Goal: Information Seeking & Learning: Find specific page/section

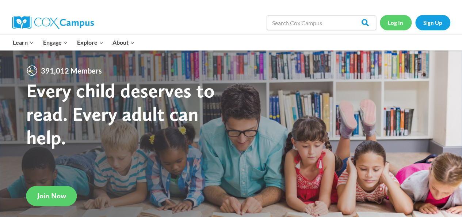
click at [401, 23] on link "Log In" at bounding box center [396, 22] width 32 height 15
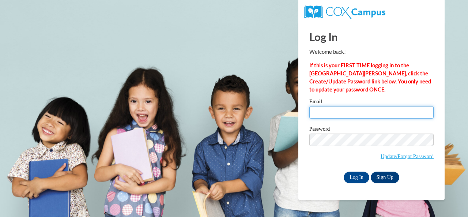
click at [333, 112] on input "Email" at bounding box center [371, 112] width 124 height 12
type input "brucker121@gmail.com"
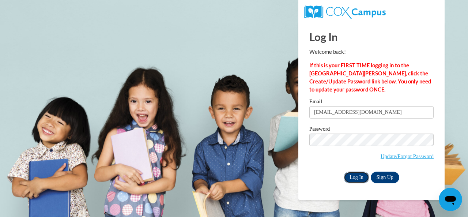
click at [355, 176] on input "Log In" at bounding box center [357, 177] width 26 height 12
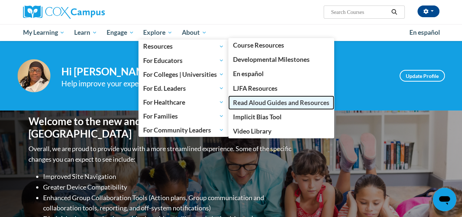
click at [243, 104] on span "Read Aloud Guides and Resources" at bounding box center [281, 103] width 97 height 8
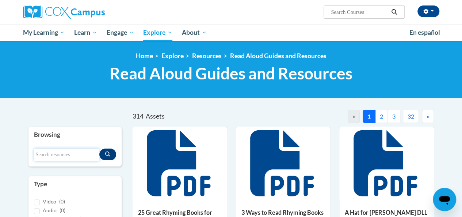
click at [52, 157] on input "Search resources" at bounding box center [66, 154] width 65 height 12
type input "w"
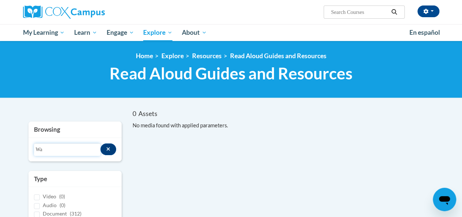
type input "W"
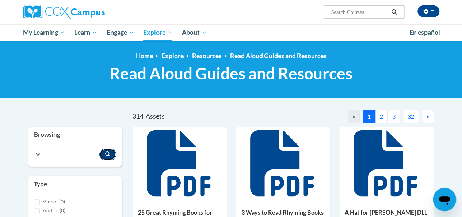
click at [106, 154] on icon "Search resources" at bounding box center [107, 153] width 5 height 5
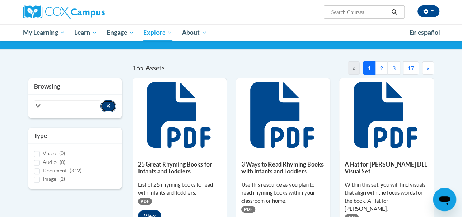
scroll to position [50, 0]
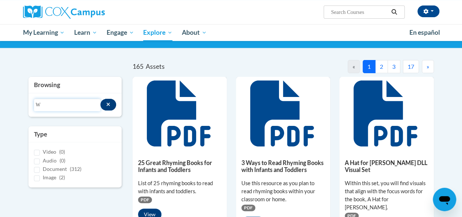
click at [53, 105] on input "W" at bounding box center [67, 105] width 67 height 12
type input "W"
type input "Wan"
click at [108, 103] on icon "Search resources" at bounding box center [107, 104] width 5 height 5
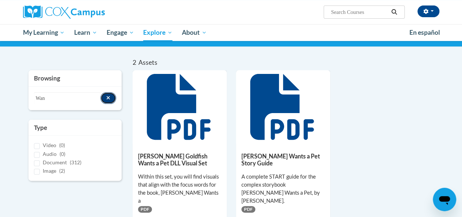
scroll to position [0, 0]
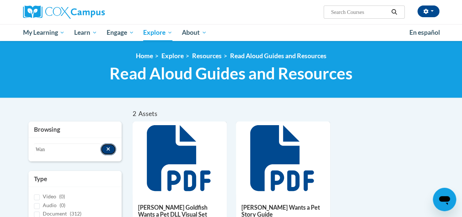
click at [108, 150] on icon "Search resources" at bounding box center [108, 148] width 4 height 5
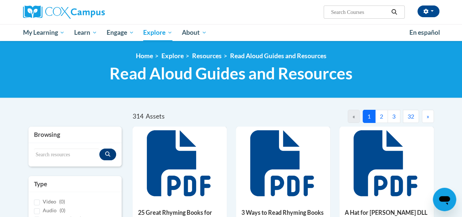
click at [413, 117] on button "32" at bounding box center [411, 116] width 16 height 13
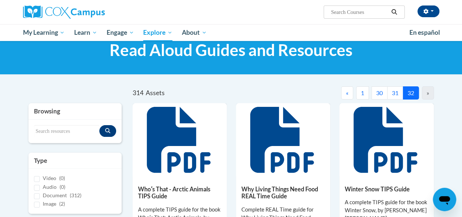
scroll to position [17, 0]
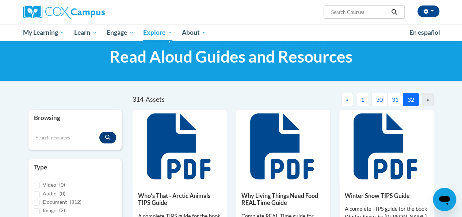
click at [395, 99] on button "31" at bounding box center [396, 99] width 16 height 13
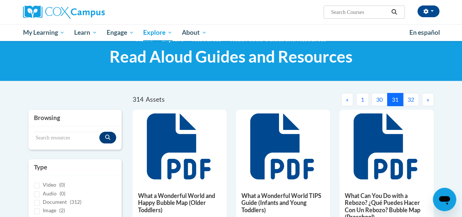
click at [381, 100] on button "30" at bounding box center [380, 99] width 16 height 13
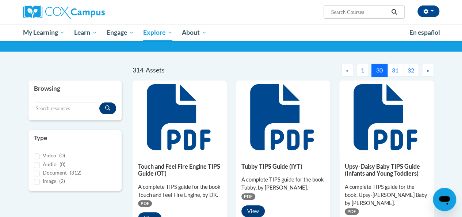
scroll to position [44, 0]
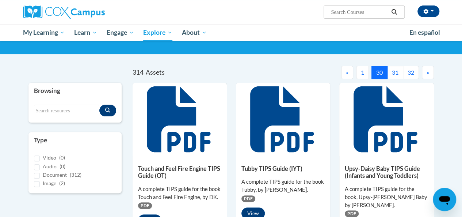
click at [396, 71] on button "31" at bounding box center [396, 72] width 16 height 13
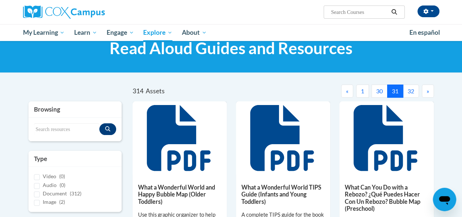
scroll to position [0, 0]
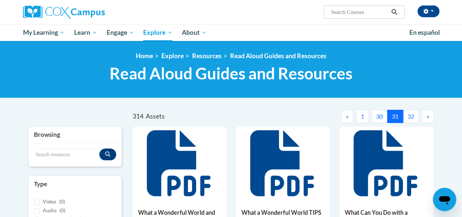
click at [377, 119] on button "30" at bounding box center [380, 116] width 16 height 13
